Goal: Check status: Check status

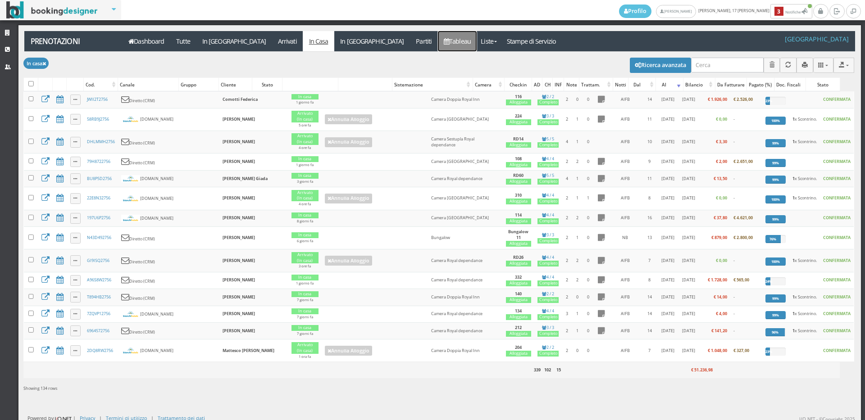
click at [438, 36] on link "Tableau" at bounding box center [457, 41] width 39 height 20
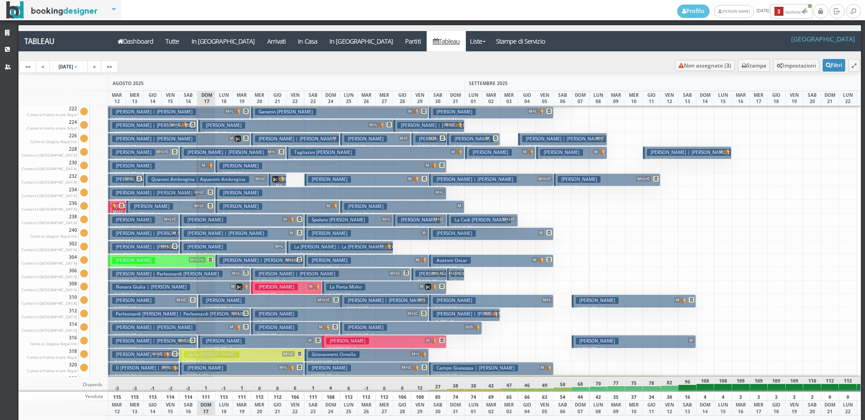
scroll to position [451, 0]
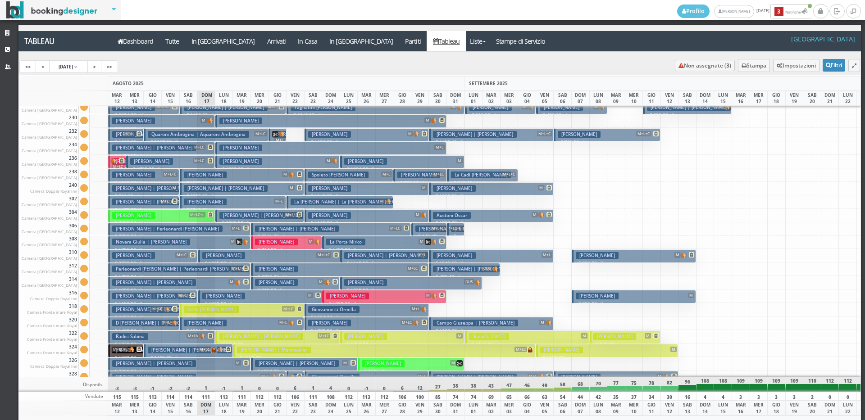
click at [182, 256] on span "M+LC" at bounding box center [181, 254] width 13 height 5
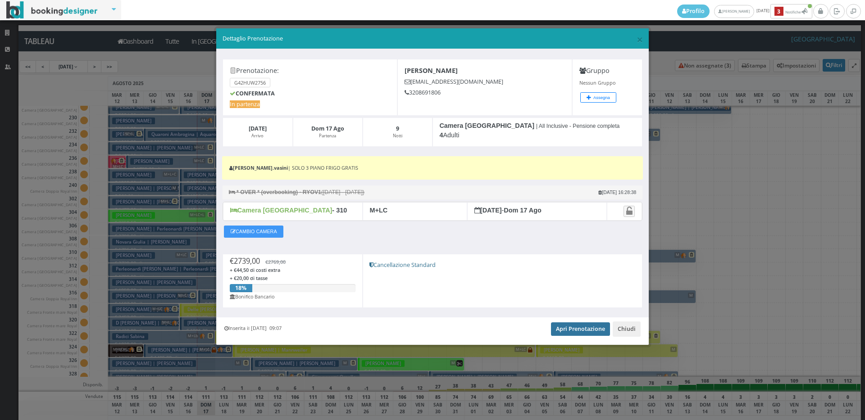
click at [578, 327] on link "Apri Prenotazione" at bounding box center [580, 330] width 59 height 14
click at [637, 42] on span "×" at bounding box center [640, 39] width 6 height 15
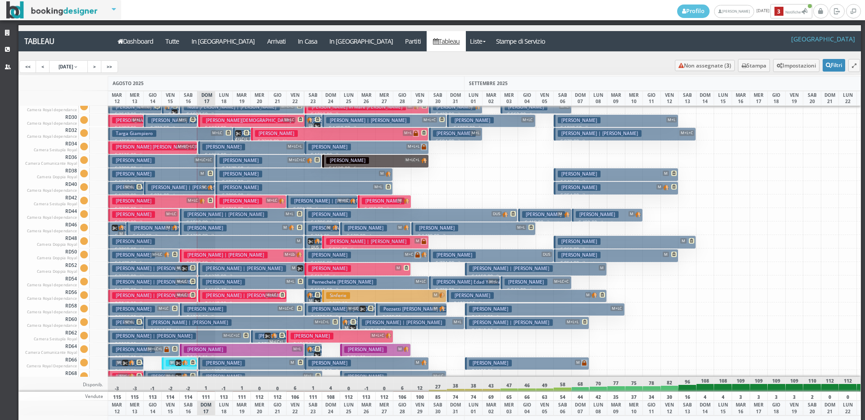
scroll to position [1127, 0]
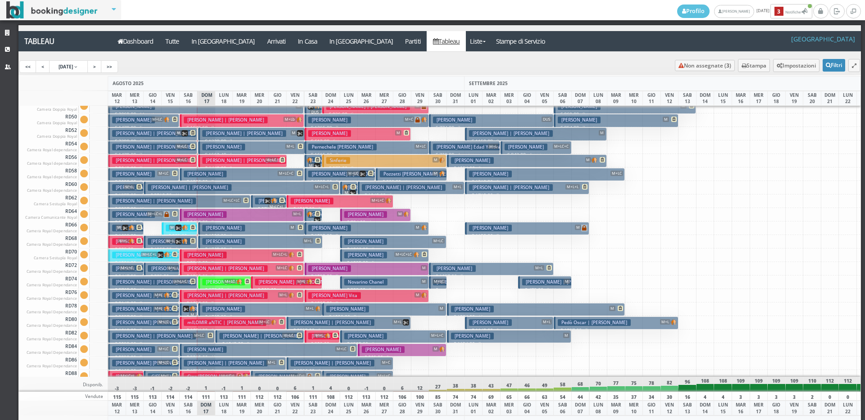
click at [182, 282] on span "M+L+C" at bounding box center [180, 281] width 15 height 5
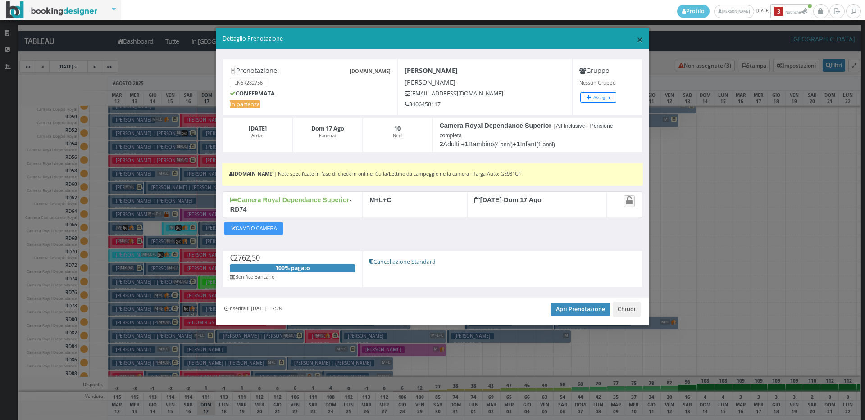
click at [637, 40] on span "×" at bounding box center [640, 39] width 6 height 15
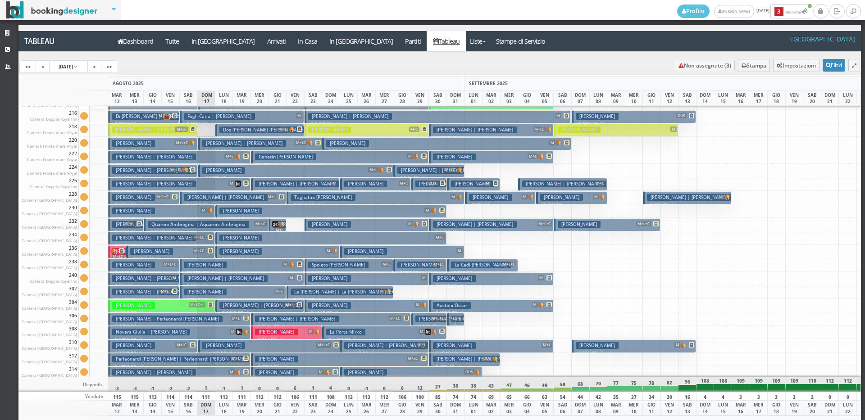
scroll to position [315, 0]
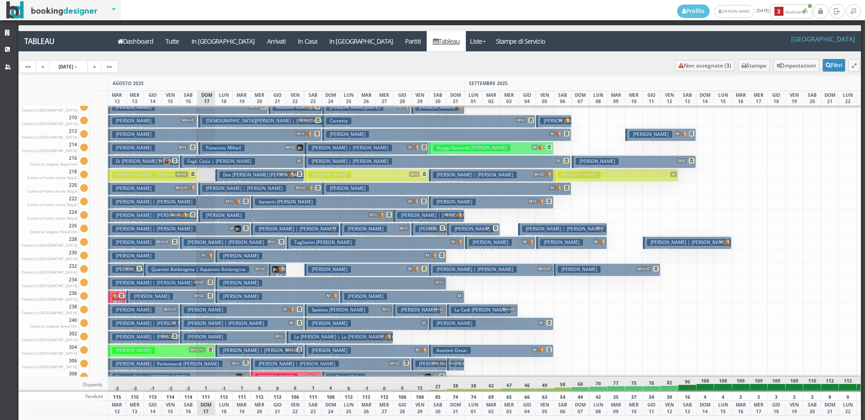
click at [179, 174] on span "M+LC" at bounding box center [181, 174] width 13 height 5
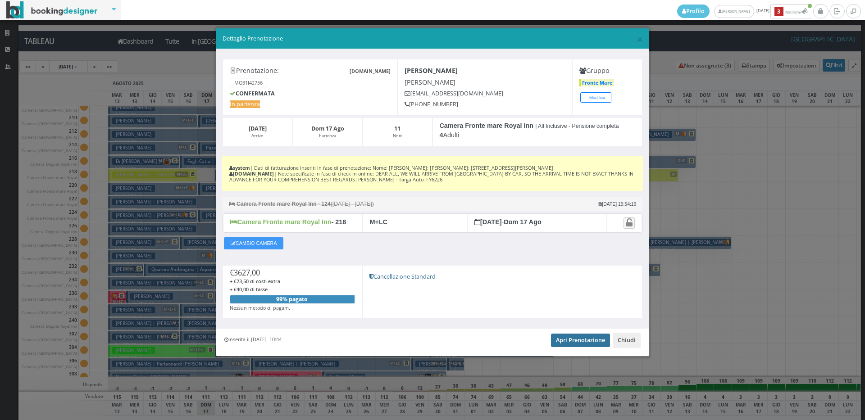
click at [578, 340] on link "Apri Prenotazione" at bounding box center [580, 341] width 59 height 14
click at [636, 39] on div "× Dettaglio Prenotazione" at bounding box center [432, 38] width 432 height 21
click at [640, 39] on span "×" at bounding box center [640, 39] width 6 height 15
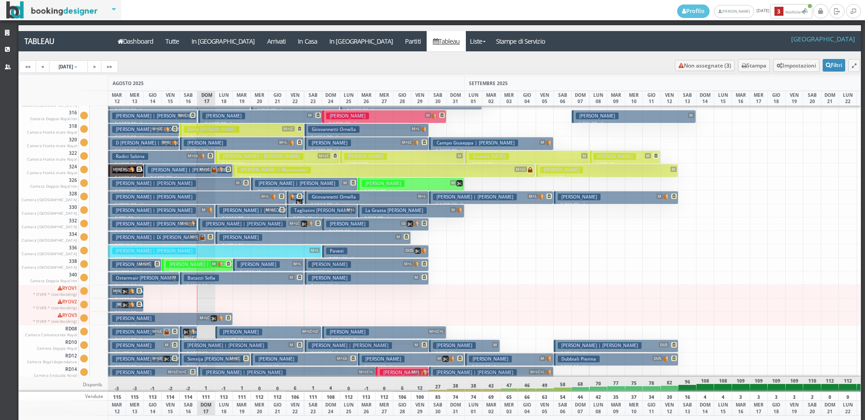
scroll to position [766, 0]
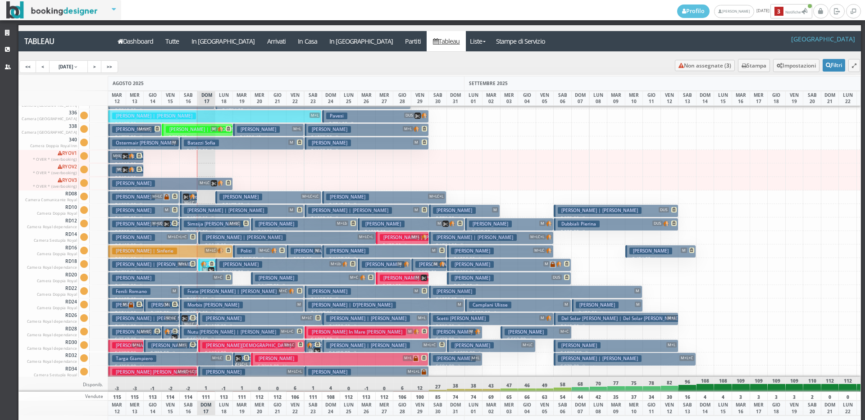
click at [169, 234] on span "M+LC+L+C" at bounding box center [177, 236] width 21 height 5
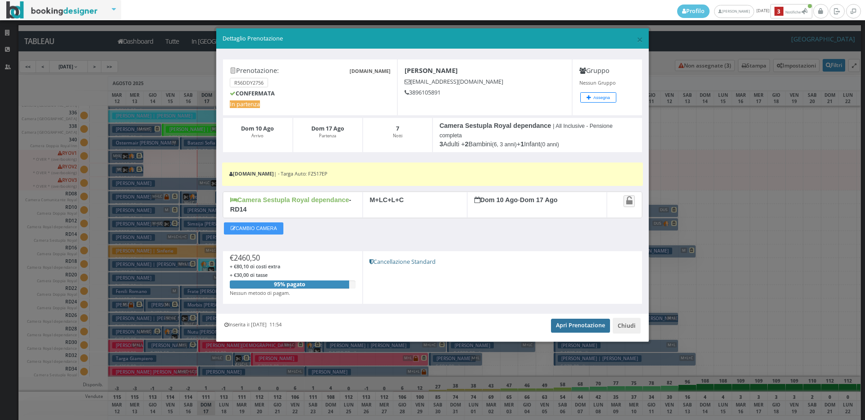
click at [587, 323] on link "Apri Prenotazione" at bounding box center [580, 326] width 59 height 14
click at [637, 40] on span "×" at bounding box center [640, 39] width 6 height 15
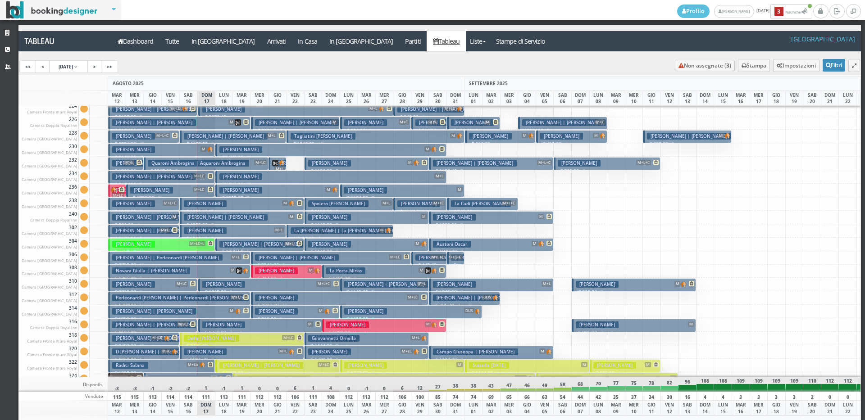
scroll to position [196, 0]
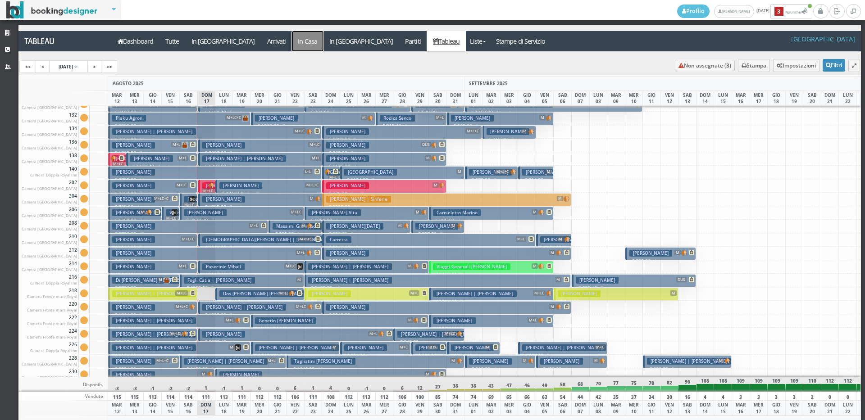
click at [292, 40] on a=pms-instay-reservations"] "In Casa" at bounding box center [308, 41] width 32 height 20
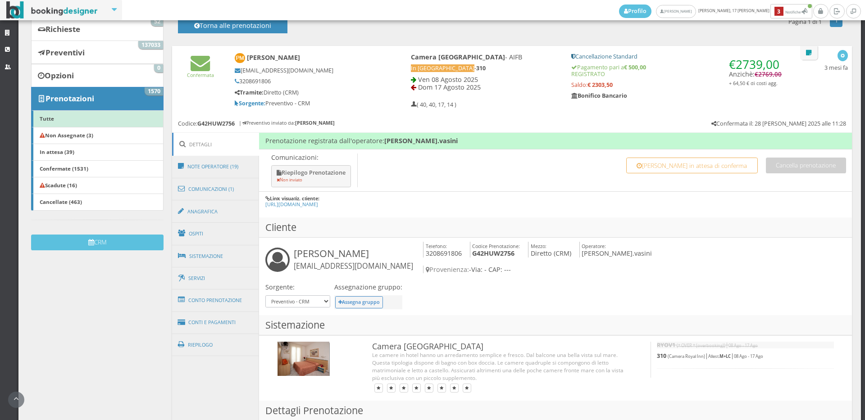
scroll to position [200, 0]
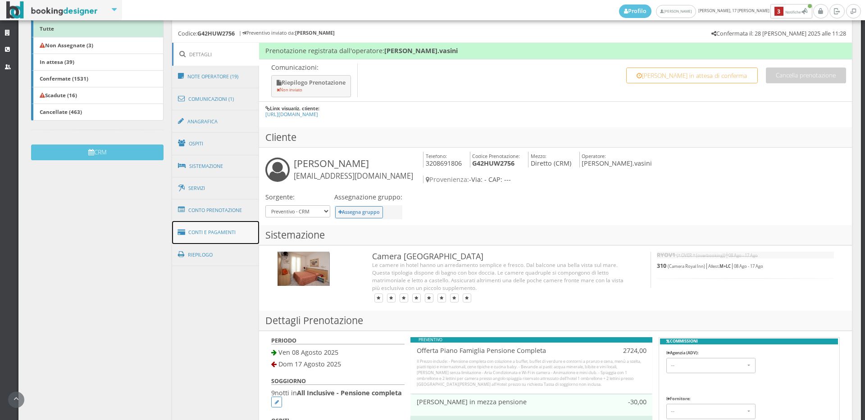
click at [212, 227] on link "Conti e Pagamenti" at bounding box center [215, 232] width 87 height 23
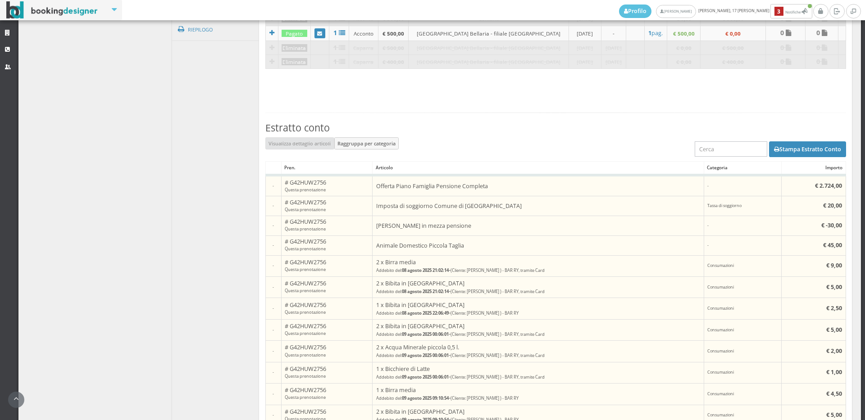
scroll to position [500, 0]
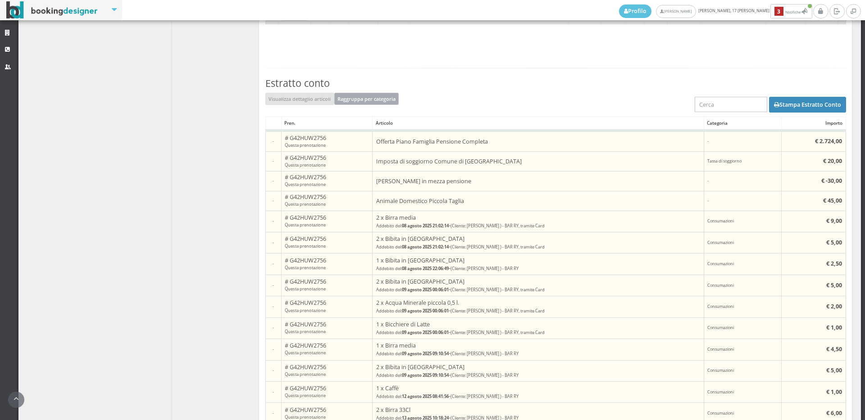
click at [368, 99] on button "Raggruppa per categoria" at bounding box center [366, 99] width 65 height 12
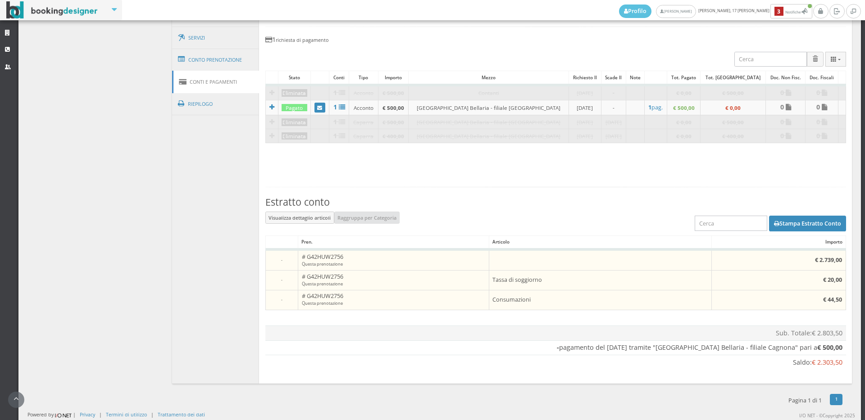
scroll to position [368, 0]
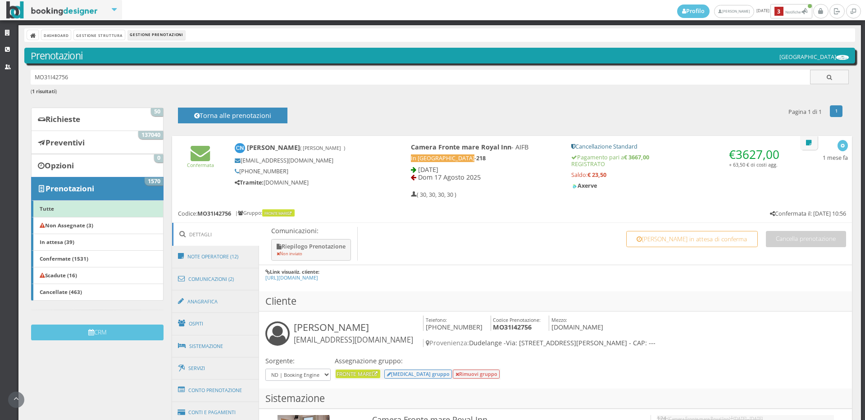
scroll to position [150, 0]
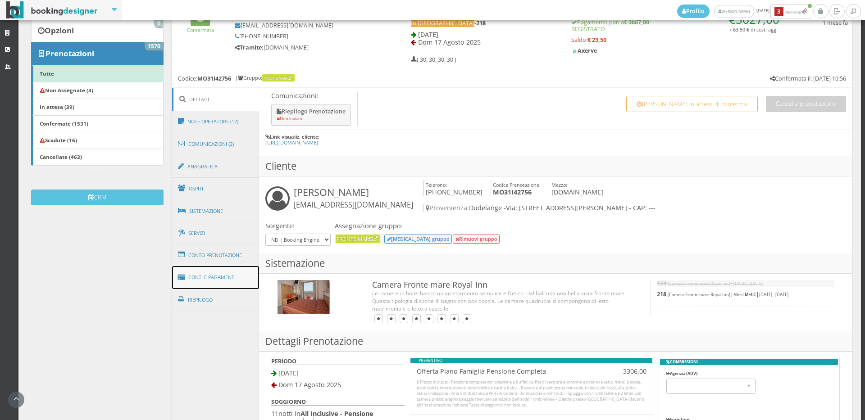
click at [224, 280] on link "Conti e Pagamenti" at bounding box center [215, 277] width 87 height 23
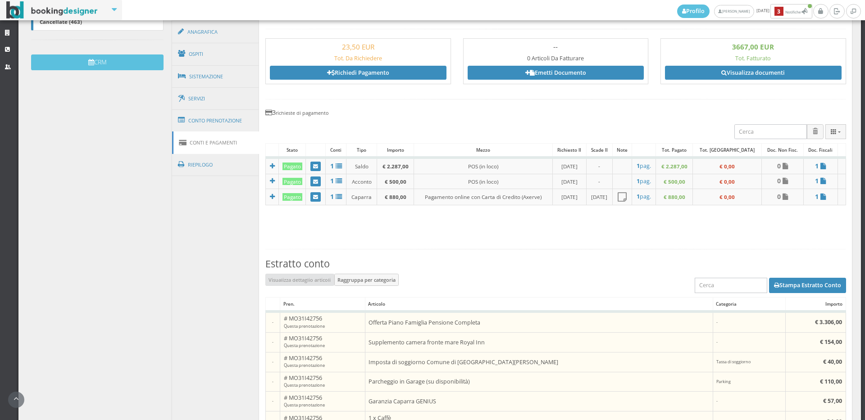
scroll to position [400, 0]
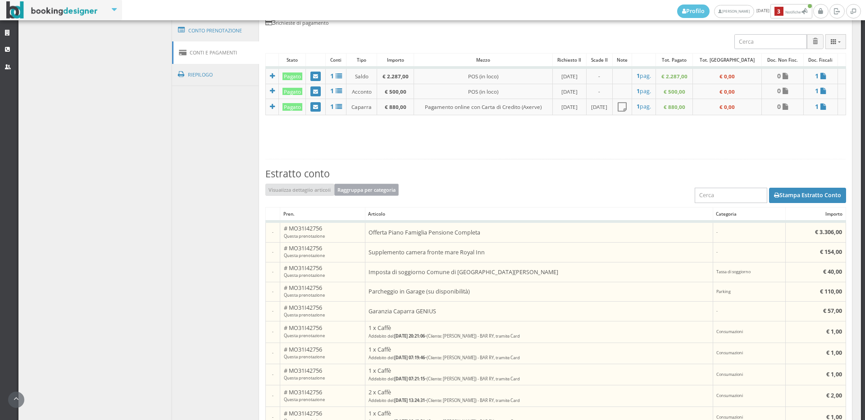
click at [380, 185] on button "Raggruppa per categoria" at bounding box center [366, 190] width 65 height 12
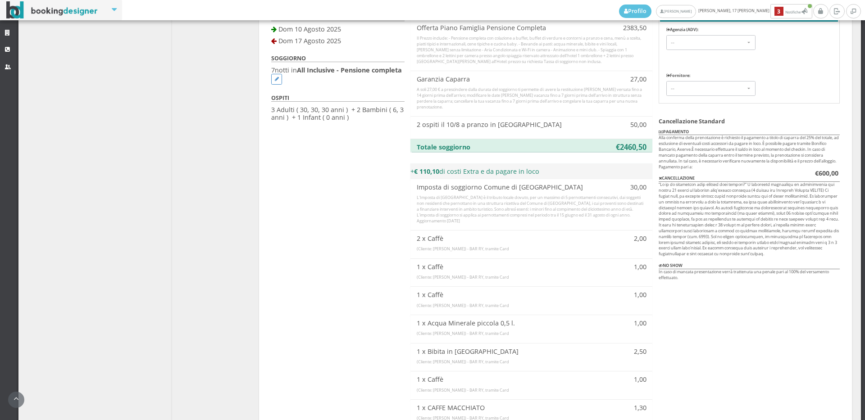
scroll to position [300, 0]
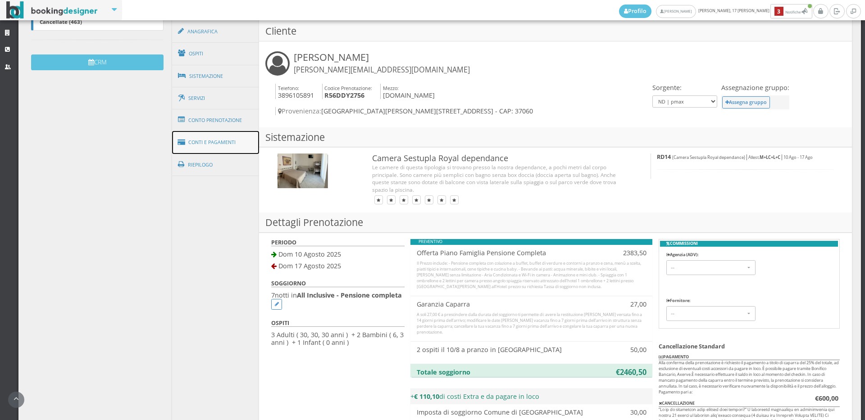
click at [236, 138] on link "Conti e Pagamenti" at bounding box center [215, 142] width 87 height 23
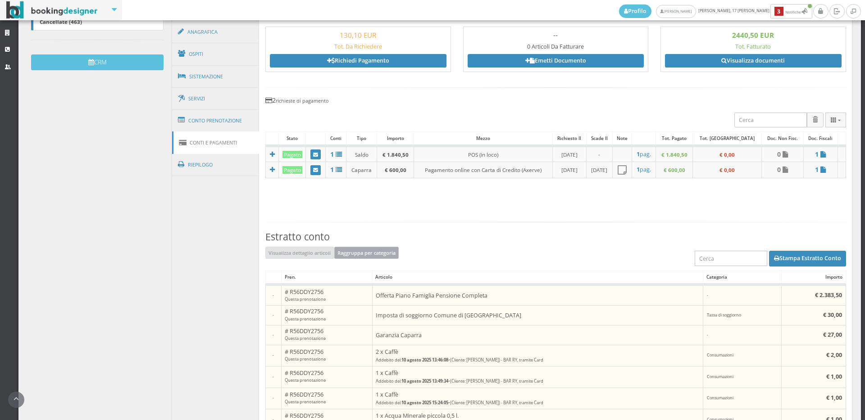
click at [370, 253] on button "Raggruppa per categoria" at bounding box center [366, 253] width 65 height 12
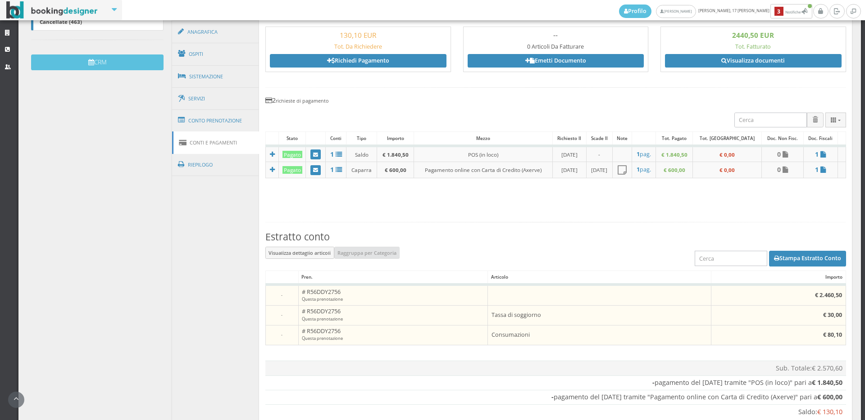
scroll to position [355, 0]
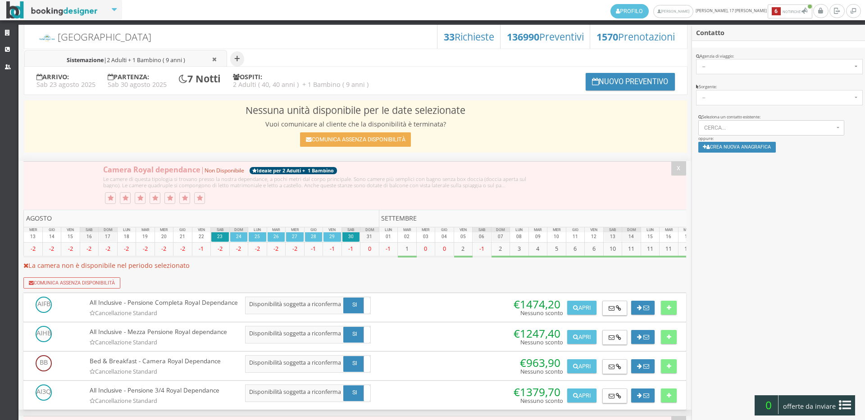
scroll to position [1825, 0]
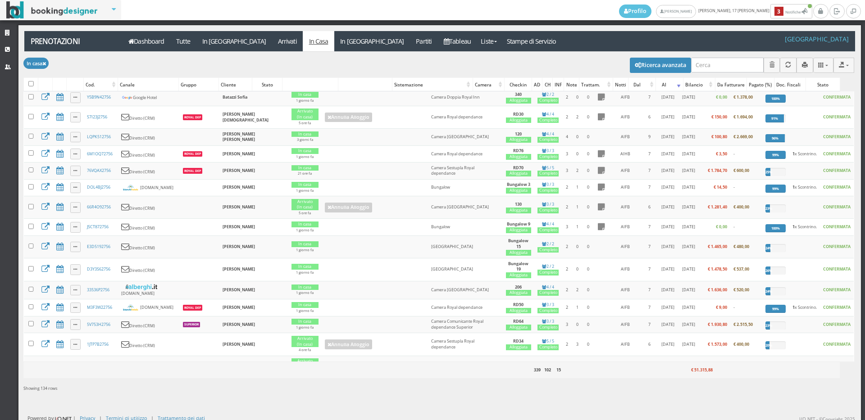
scroll to position [700, 0]
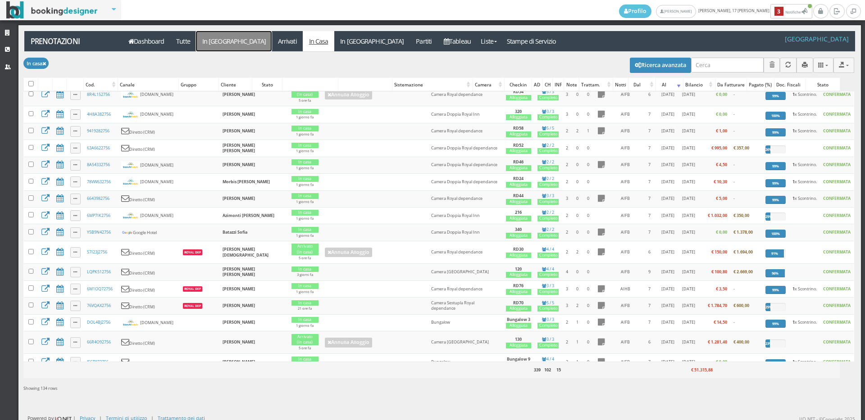
click at [214, 41] on link "In [GEOGRAPHIC_DATA]" at bounding box center [234, 41] width 76 height 20
